Goal: Transaction & Acquisition: Book appointment/travel/reservation

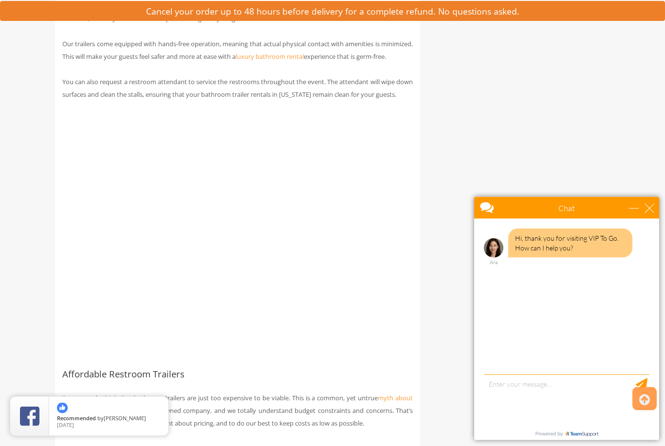
scroll to position [1424, 0]
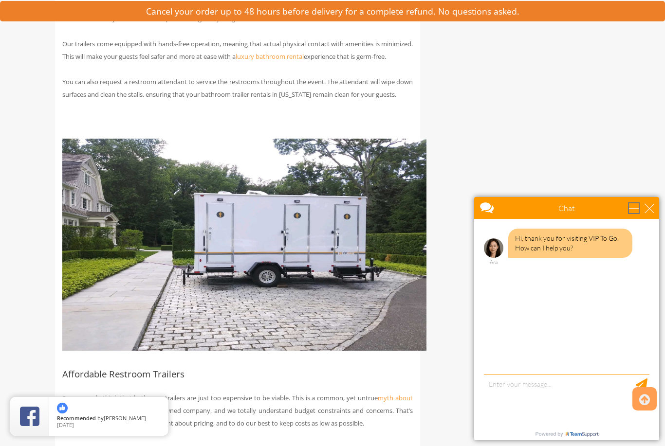
click at [638, 205] on div "minimize" at bounding box center [634, 208] width 10 height 10
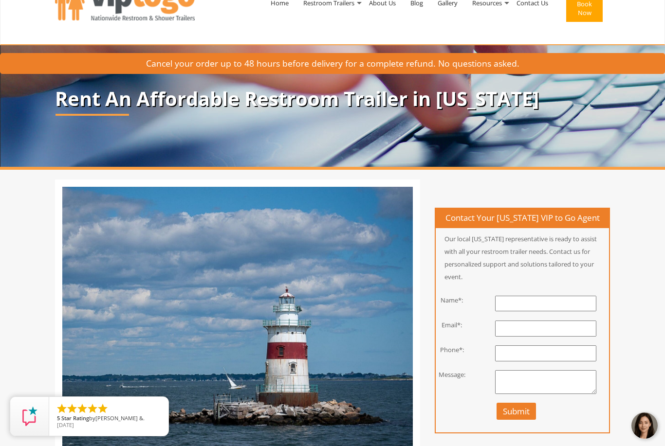
scroll to position [0, 0]
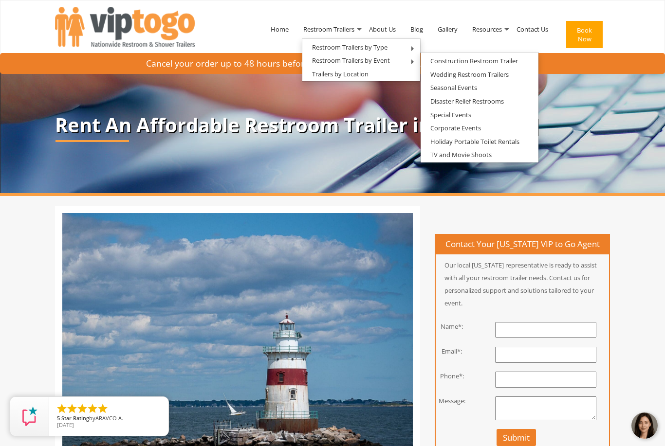
click at [434, 116] on link "Special Events" at bounding box center [450, 115] width 60 height 12
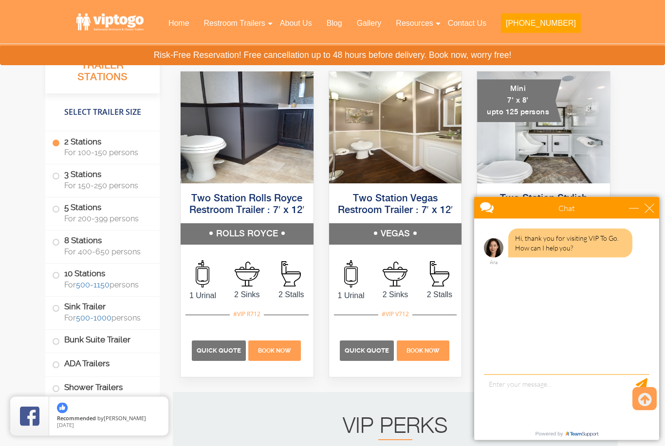
scroll to position [734, 0]
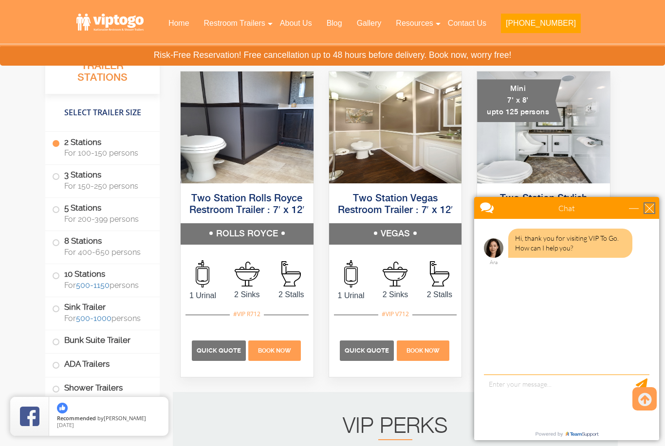
click at [647, 212] on div "close" at bounding box center [649, 208] width 10 height 10
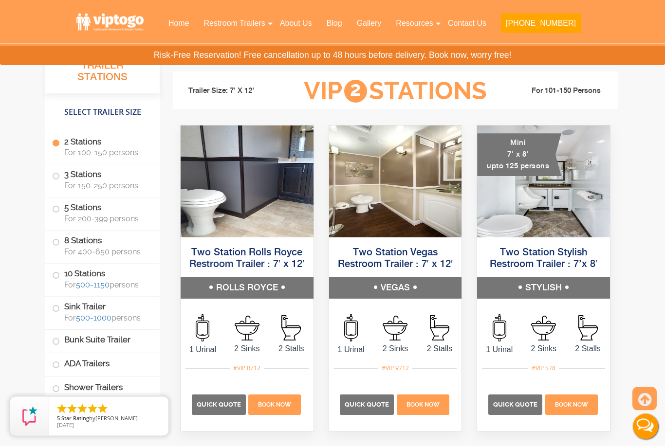
scroll to position [680, 0]
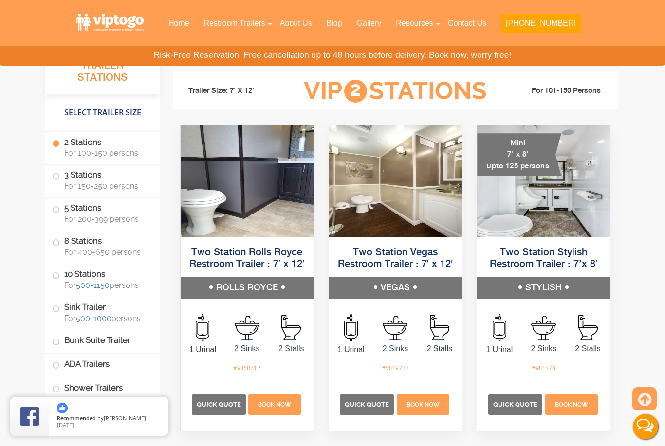
click at [521, 412] on p "Quick Quote" at bounding box center [515, 405] width 54 height 20
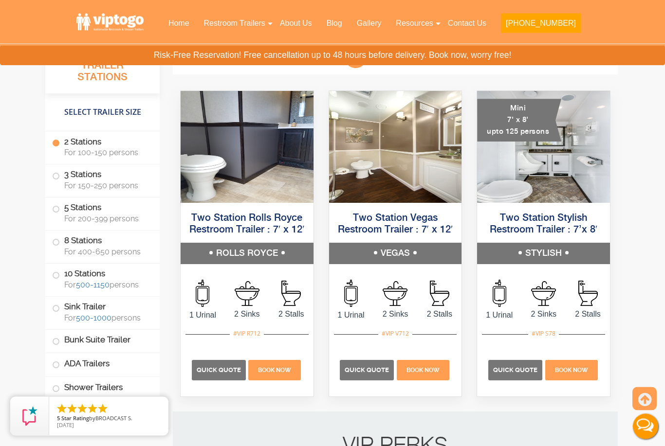
scroll to position [698, 0]
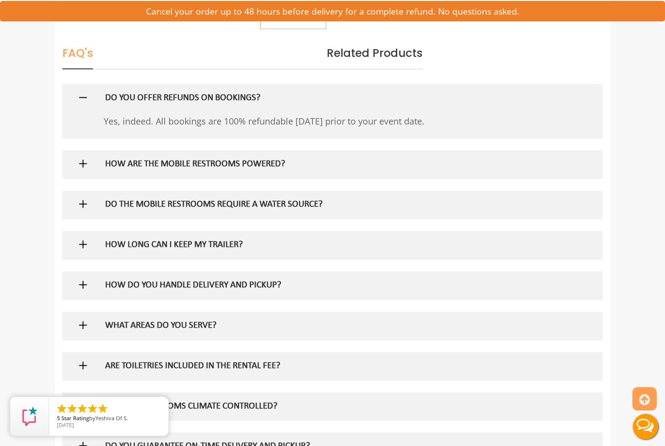
scroll to position [547, 0]
click at [82, 241] on img at bounding box center [83, 244] width 12 height 12
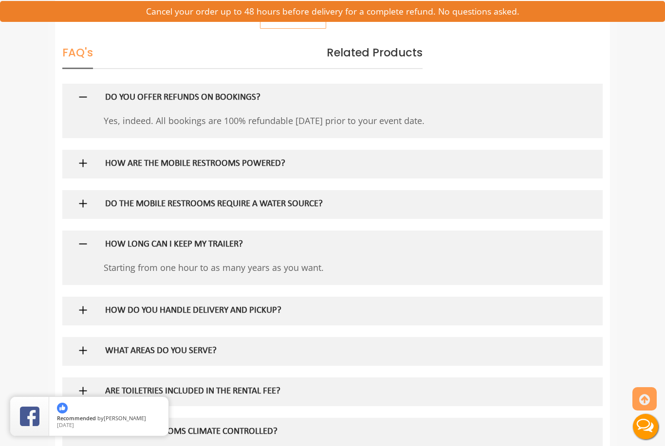
click at [79, 241] on img at bounding box center [83, 244] width 12 height 12
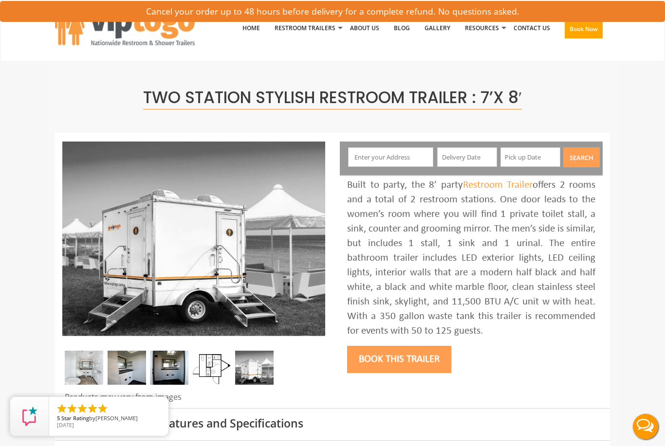
scroll to position [0, 0]
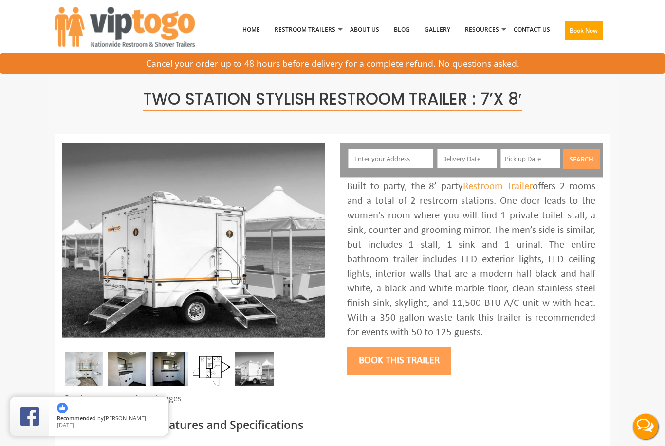
click at [384, 154] on input "text" at bounding box center [391, 158] width 86 height 19
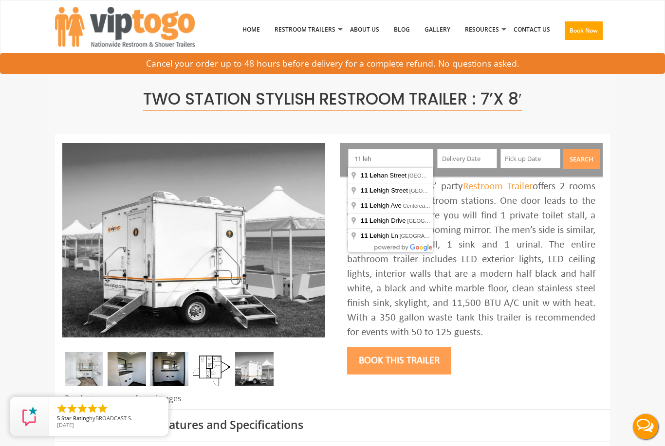
type input "[STREET_ADDRESS][PERSON_NAME]"
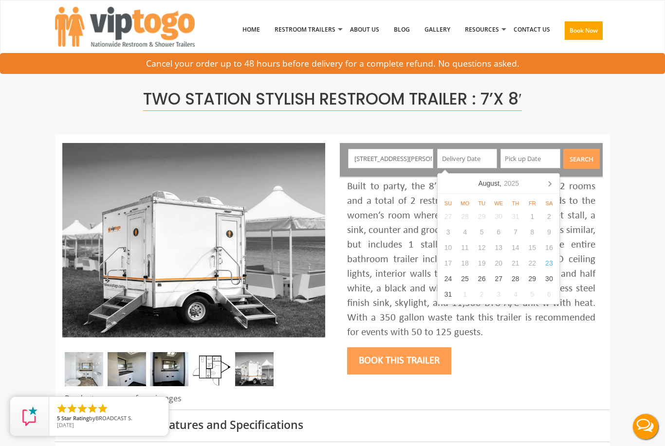
click at [416, 159] on input "[STREET_ADDRESS][PERSON_NAME]" at bounding box center [391, 158] width 86 height 19
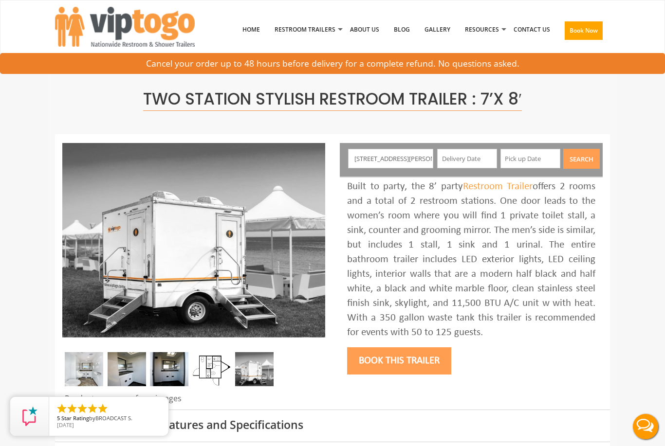
click at [416, 161] on input "[STREET_ADDRESS][PERSON_NAME]" at bounding box center [391, 158] width 86 height 19
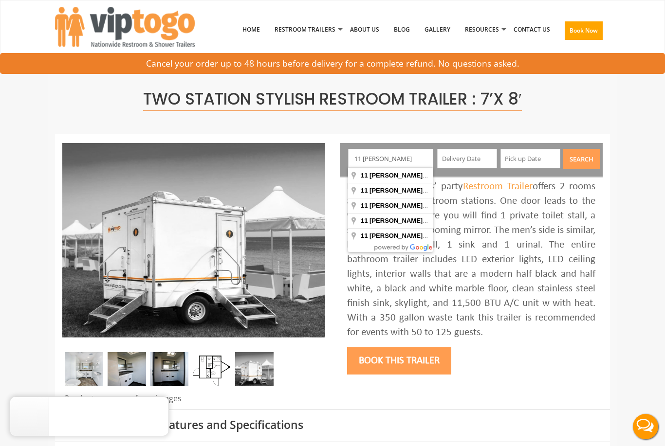
type input "[STREET_ADDRESS][PERSON_NAME]"
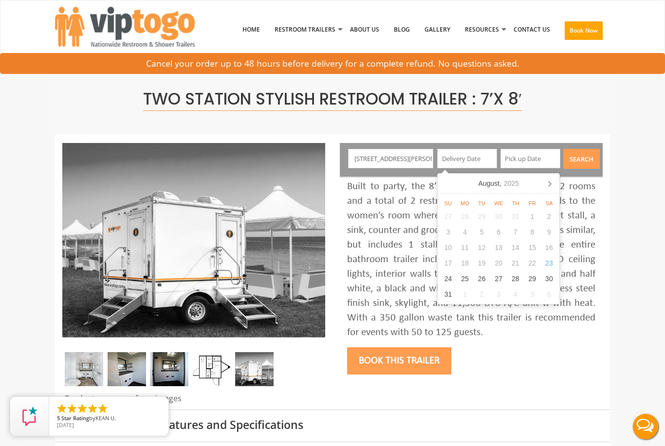
click at [554, 182] on icon at bounding box center [549, 184] width 16 height 16
click at [550, 180] on icon at bounding box center [549, 184] width 16 height 16
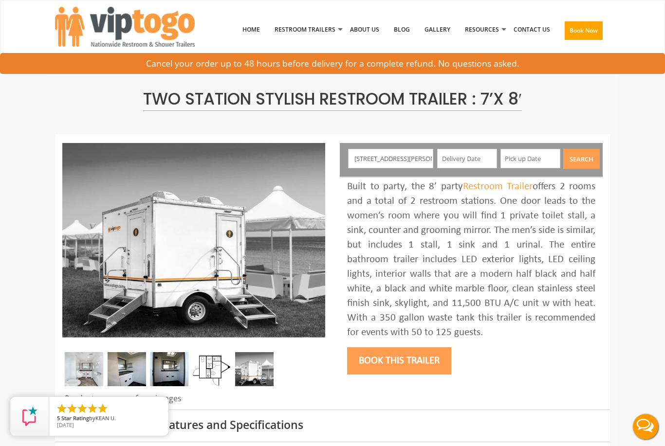
click at [478, 156] on input "text" at bounding box center [467, 158] width 60 height 19
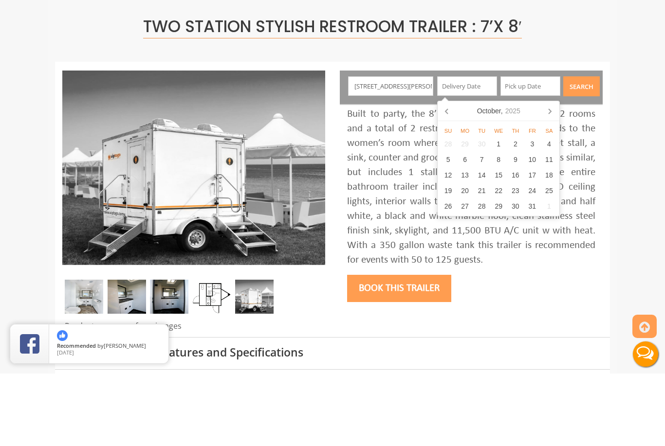
click at [552, 240] on div "18" at bounding box center [548, 248] width 17 height 16
type input "[DATE]"
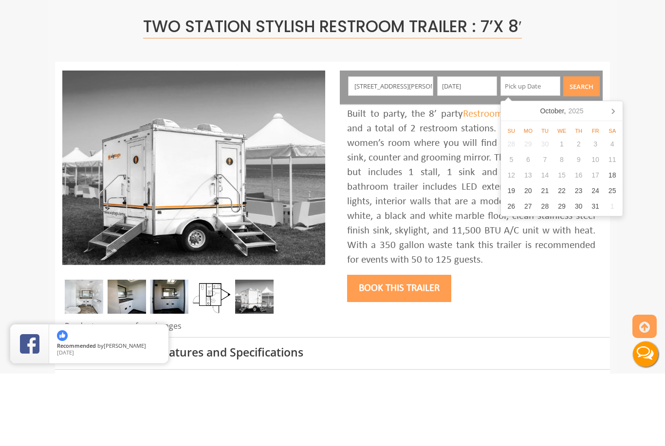
click at [539, 149] on input "text" at bounding box center [530, 158] width 60 height 19
click at [616, 240] on div "18" at bounding box center [611, 248] width 17 height 16
type input "[DATE]"
click at [585, 149] on button "Search" at bounding box center [581, 159] width 36 height 20
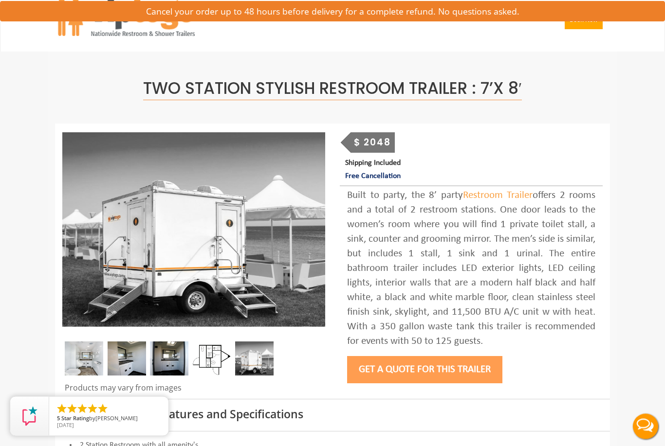
scroll to position [11, 0]
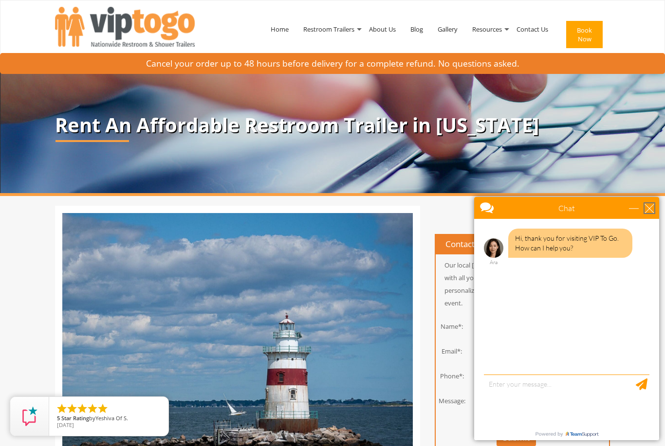
click at [647, 212] on div "close" at bounding box center [649, 208] width 10 height 10
